Goal: Transaction & Acquisition: Purchase product/service

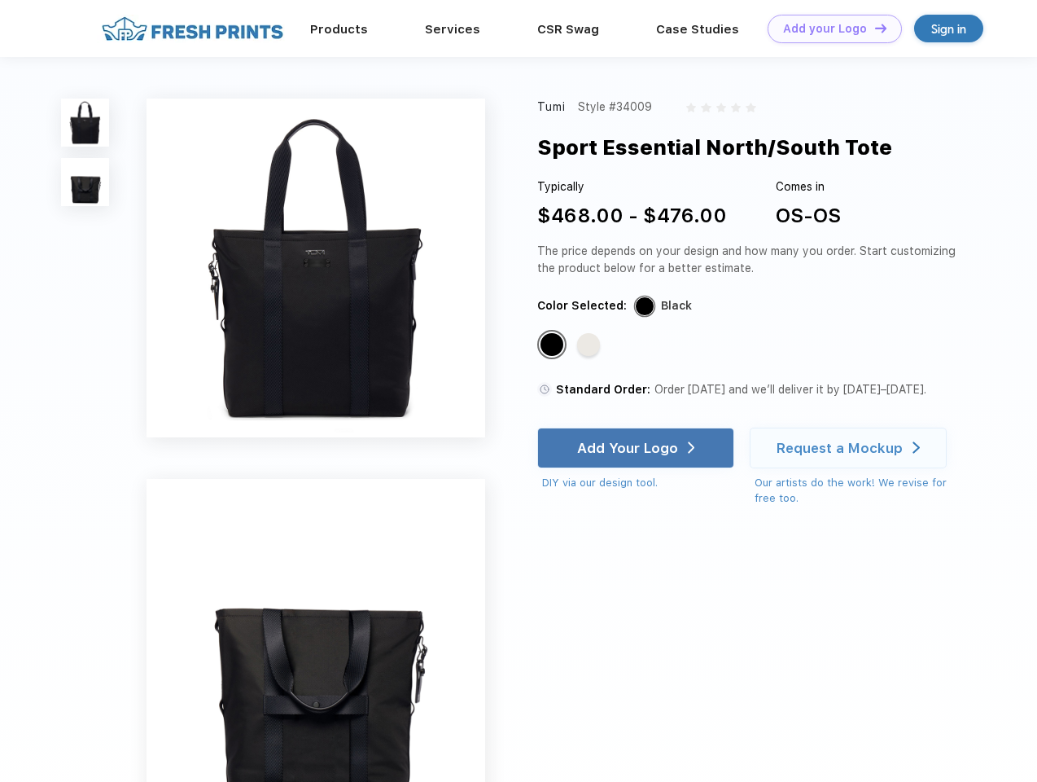
click at [829, 29] on link "Add your Logo Design Tool" at bounding box center [835, 29] width 134 height 29
click at [0, 0] on div "Design Tool" at bounding box center [0, 0] width 0 height 0
click at [874, 28] on link "Add your Logo Design Tool" at bounding box center [835, 29] width 134 height 29
click at [86, 122] on img at bounding box center [85, 123] width 48 height 48
click at [86, 182] on img at bounding box center [85, 182] width 48 height 48
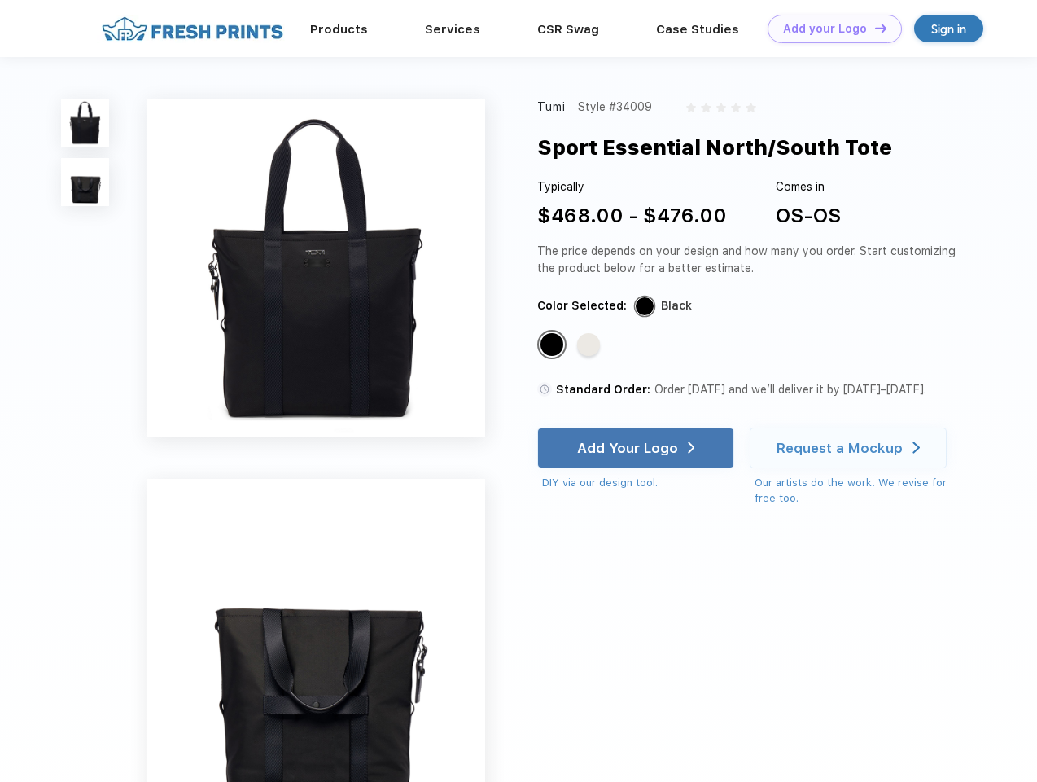
click at [554, 345] on div "Standard Color" at bounding box center [552, 344] width 23 height 23
click at [590, 345] on div "Standard Color" at bounding box center [588, 344] width 23 height 23
click at [638, 448] on div "Add Your Logo" at bounding box center [627, 448] width 101 height 16
click at [851, 448] on div "Request a Mockup" at bounding box center [840, 448] width 126 height 16
